Goal: Information Seeking & Learning: Understand process/instructions

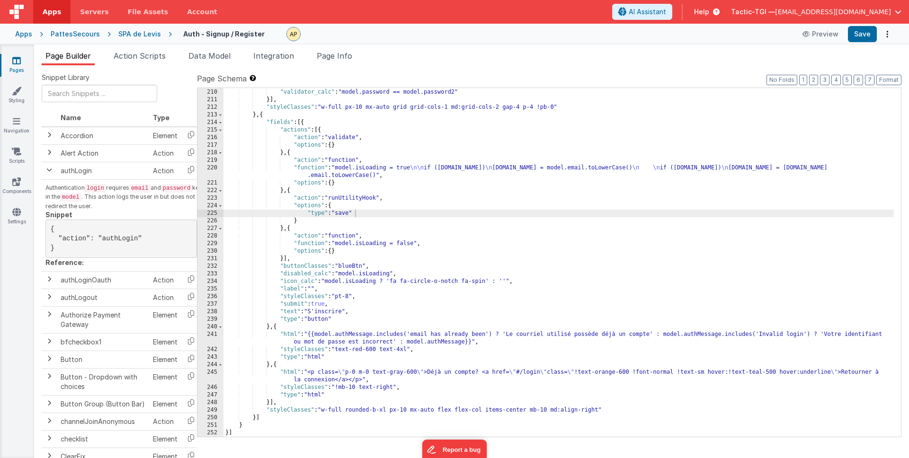
scroll to position [1589, 0]
click at [709, 12] on span "Help" at bounding box center [701, 11] width 15 height 9
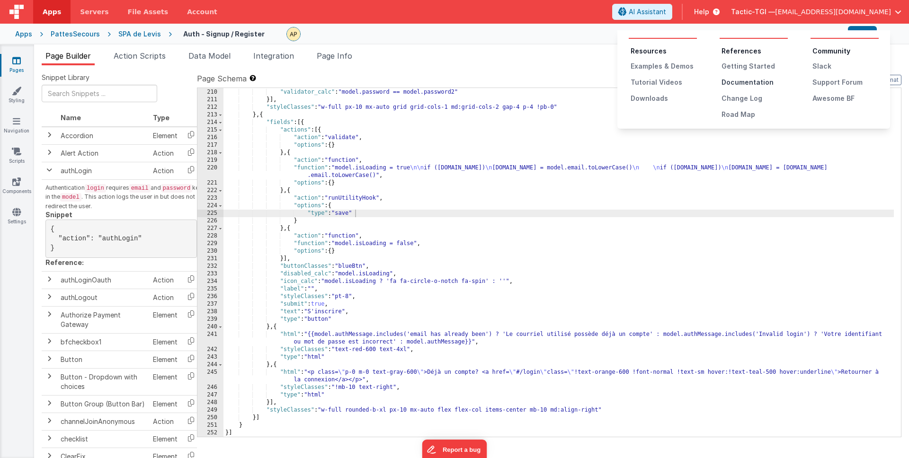
click at [730, 81] on div "Documentation" at bounding box center [754, 82] width 66 height 9
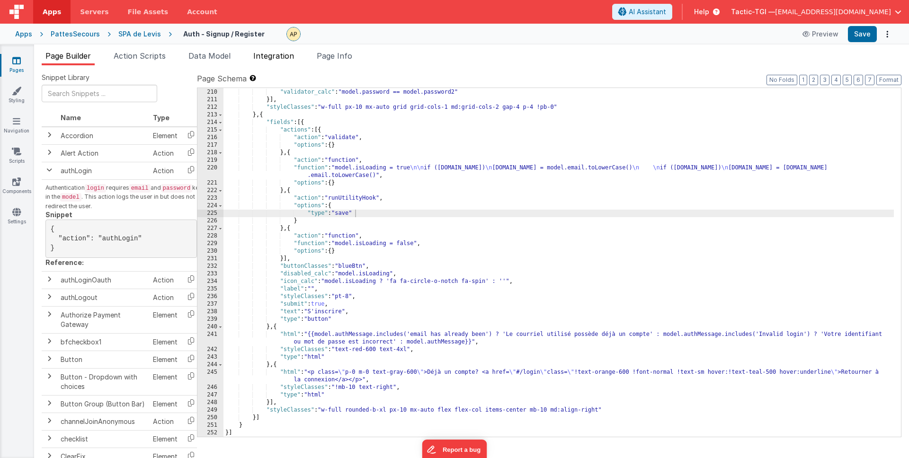
drag, startPoint x: 339, startPoint y: 59, endPoint x: 291, endPoint y: 61, distance: 48.8
click at [339, 59] on span "Page Info" at bounding box center [334, 55] width 35 height 9
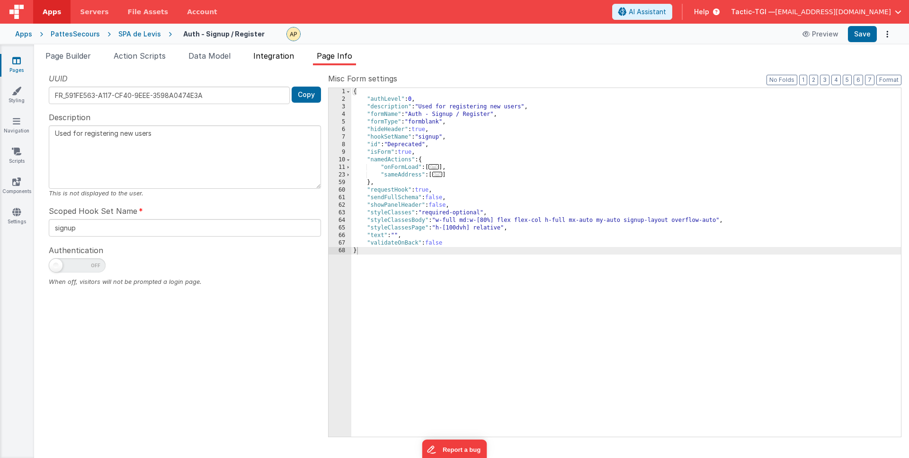
click at [284, 57] on span "Integration" at bounding box center [273, 55] width 41 height 9
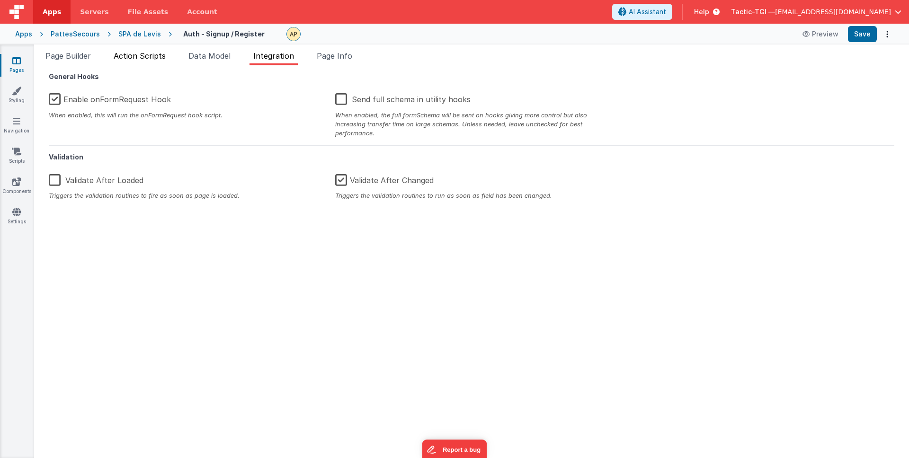
click at [196, 53] on span "Data Model" at bounding box center [209, 55] width 42 height 9
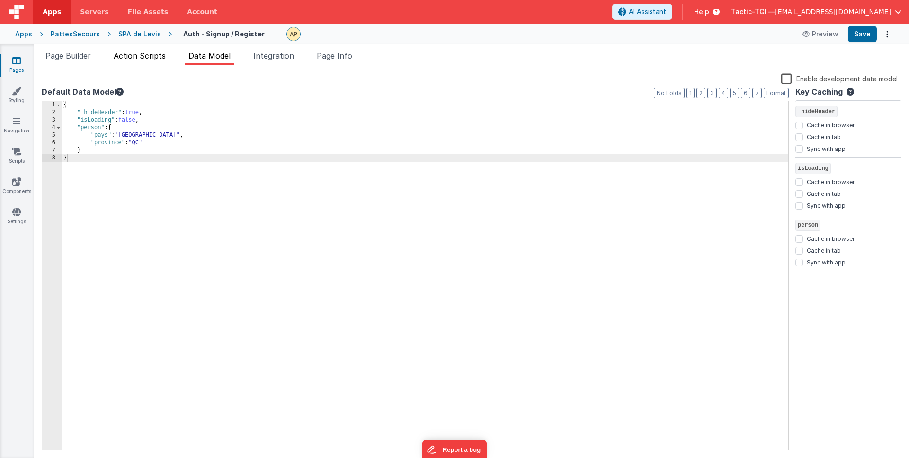
drag, startPoint x: 142, startPoint y: 55, endPoint x: 134, endPoint y: 64, distance: 12.1
click at [142, 55] on span "Action Scripts" at bounding box center [140, 55] width 52 height 9
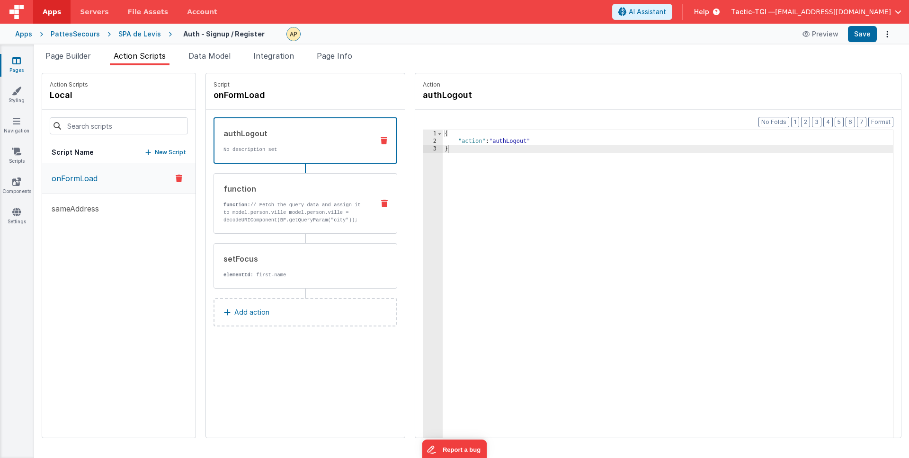
click at [271, 210] on p "function: // Fetch the query data and assign it to model.person.ville model.per…" at bounding box center [294, 212] width 143 height 23
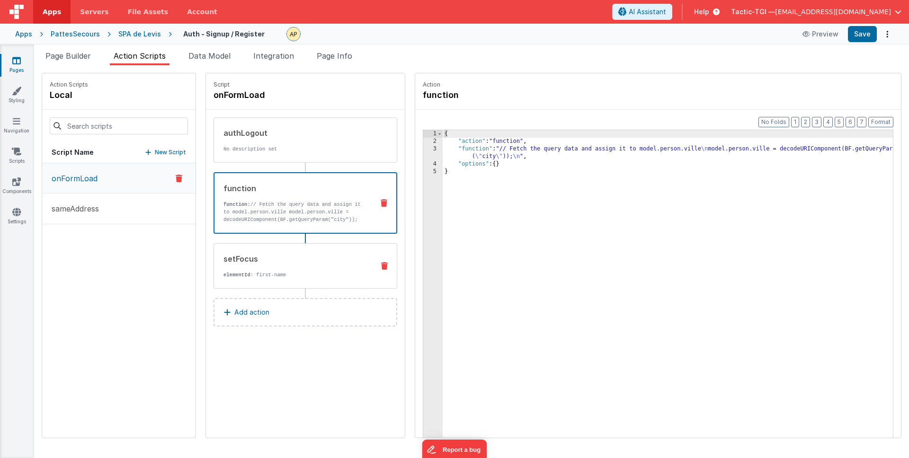
click at [275, 262] on div "setFocus" at bounding box center [294, 258] width 143 height 11
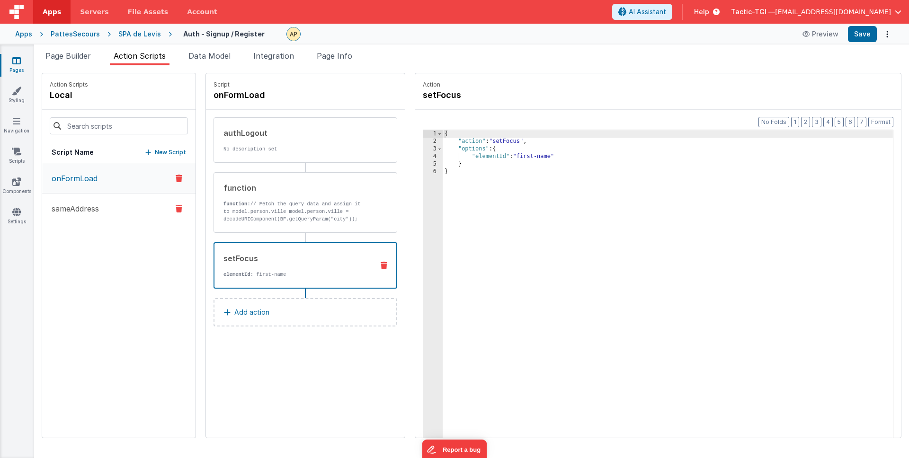
click at [88, 215] on button "sameAddress" at bounding box center [118, 209] width 153 height 31
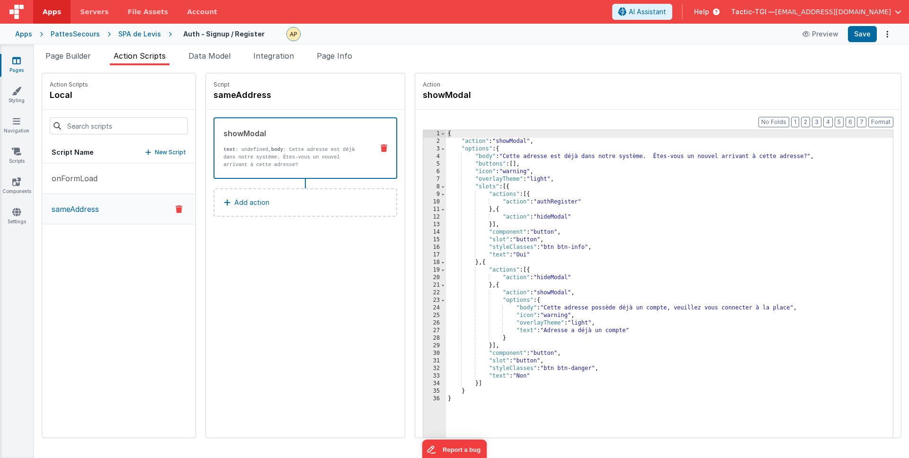
drag, startPoint x: 143, startPoint y: 36, endPoint x: 143, endPoint y: 43, distance: 6.6
click at [142, 37] on div "SPA de Levis" at bounding box center [139, 33] width 43 height 9
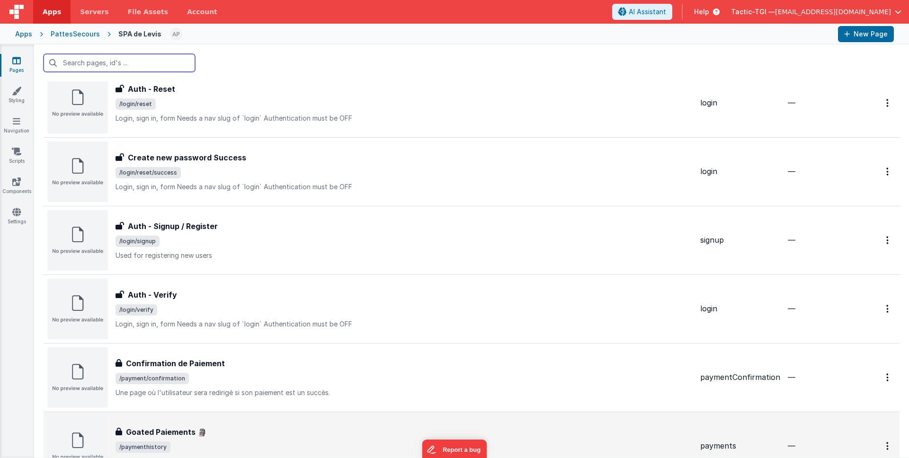
scroll to position [644, 0]
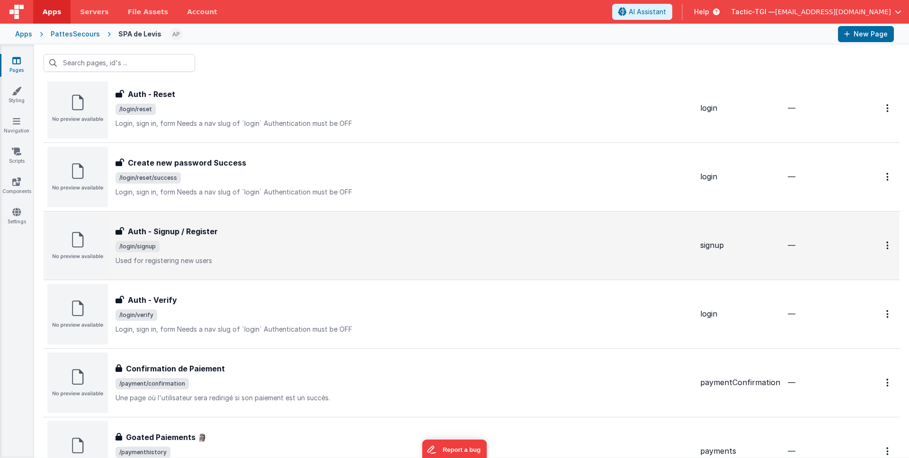
click at [248, 238] on div "Auth - Signup / Register Auth - Signup / Register /login/signup Used for regist…" at bounding box center [403, 246] width 577 height 40
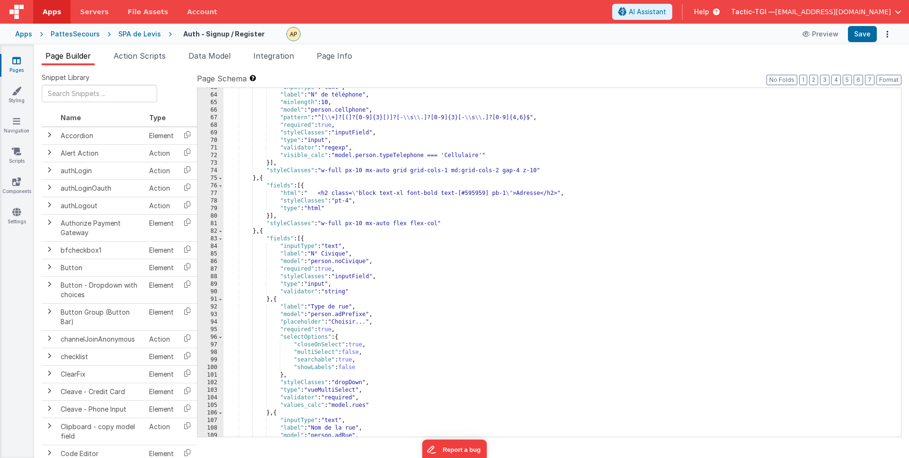
scroll to position [1589, 0]
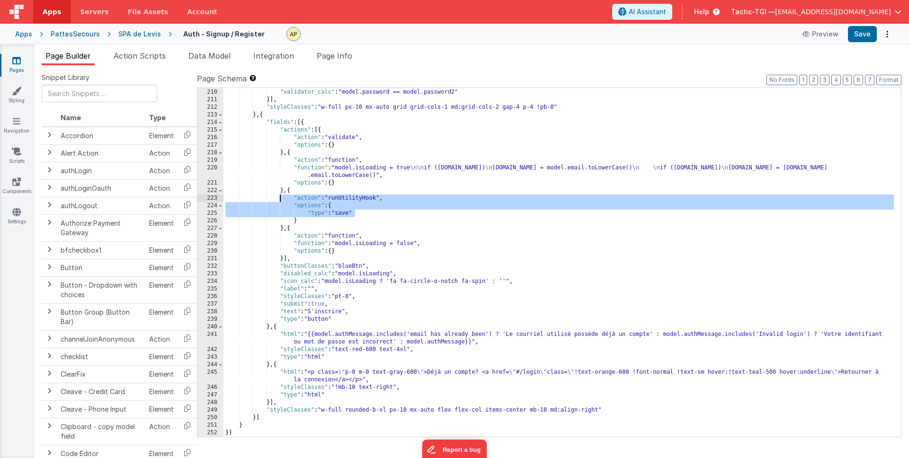
drag, startPoint x: 339, startPoint y: 210, endPoint x: 279, endPoint y: 197, distance: 61.5
click at [279, 197] on div ""validator" : "calc" , "validator_calc" : "model.password == model.password2" }…" at bounding box center [558, 263] width 670 height 364
